Goal: Find specific page/section: Find specific page/section

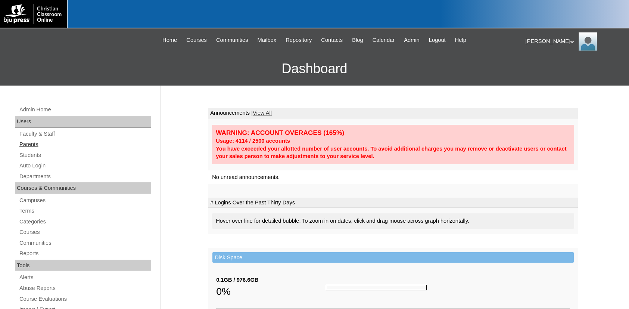
click at [31, 143] on link "Parents" at bounding box center [85, 144] width 132 height 9
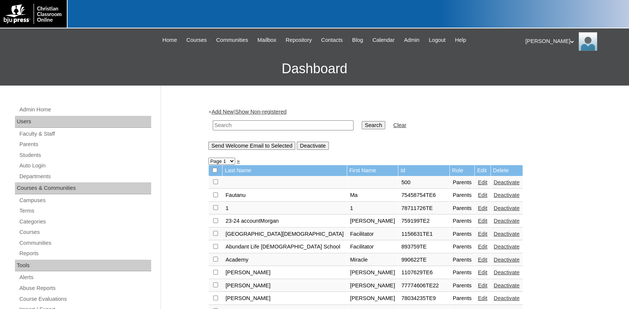
click at [240, 120] on input "text" at bounding box center [283, 125] width 141 height 10
click at [250, 125] on input "text" at bounding box center [283, 125] width 141 height 10
click at [250, 126] on input "text" at bounding box center [283, 125] width 141 height 10
click at [278, 125] on input "text" at bounding box center [283, 125] width 141 height 10
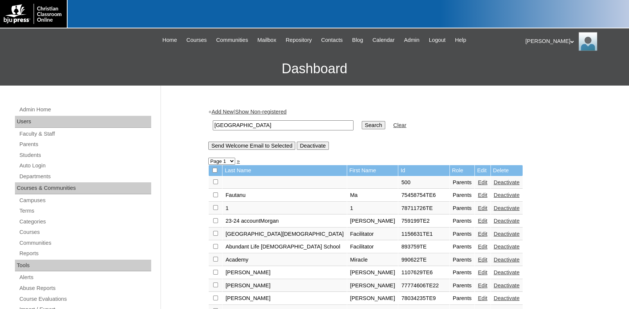
type input "[GEOGRAPHIC_DATA]"
click at [362, 121] on input "Search" at bounding box center [373, 125] width 23 height 8
